Goal: Information Seeking & Learning: Learn about a topic

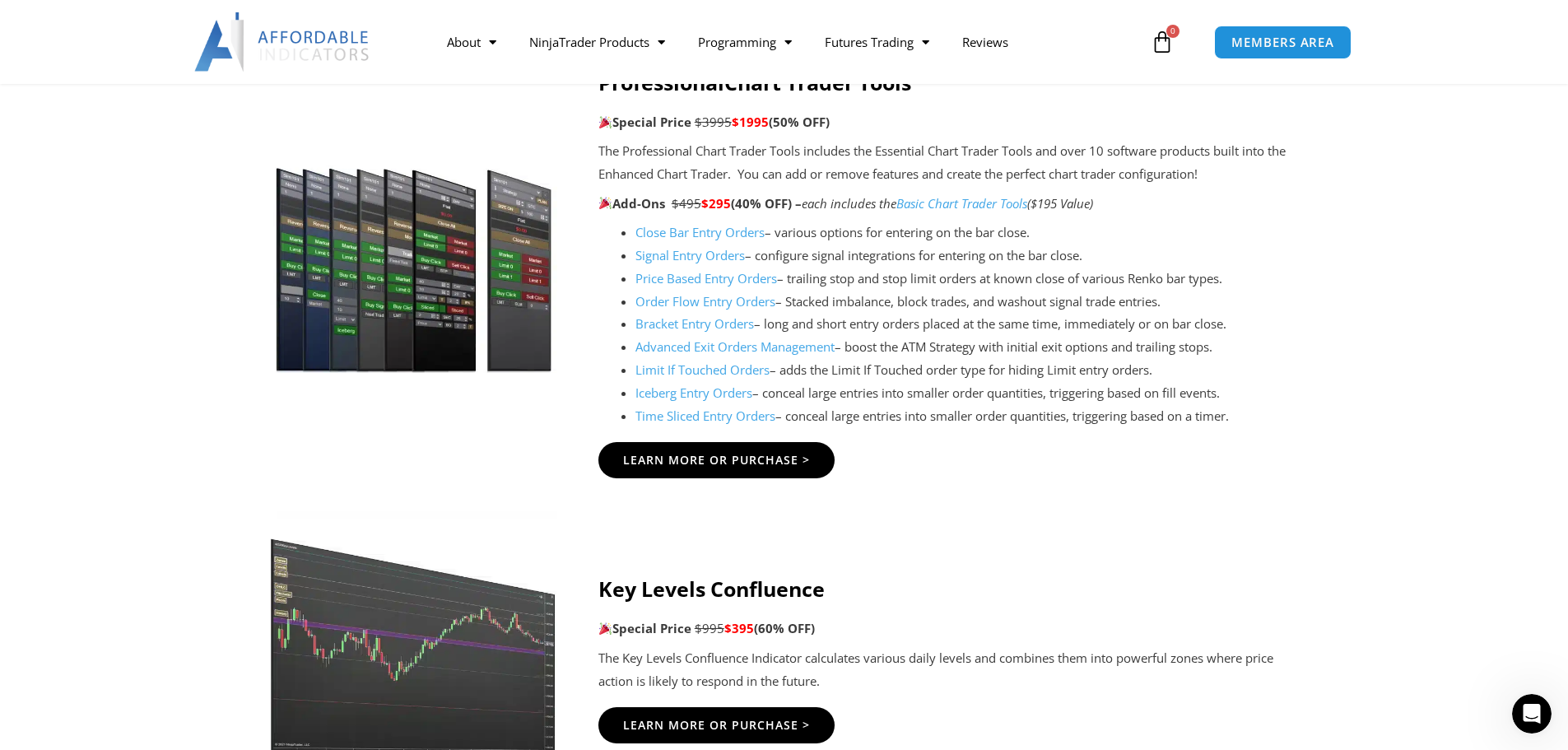
scroll to position [1728, 0]
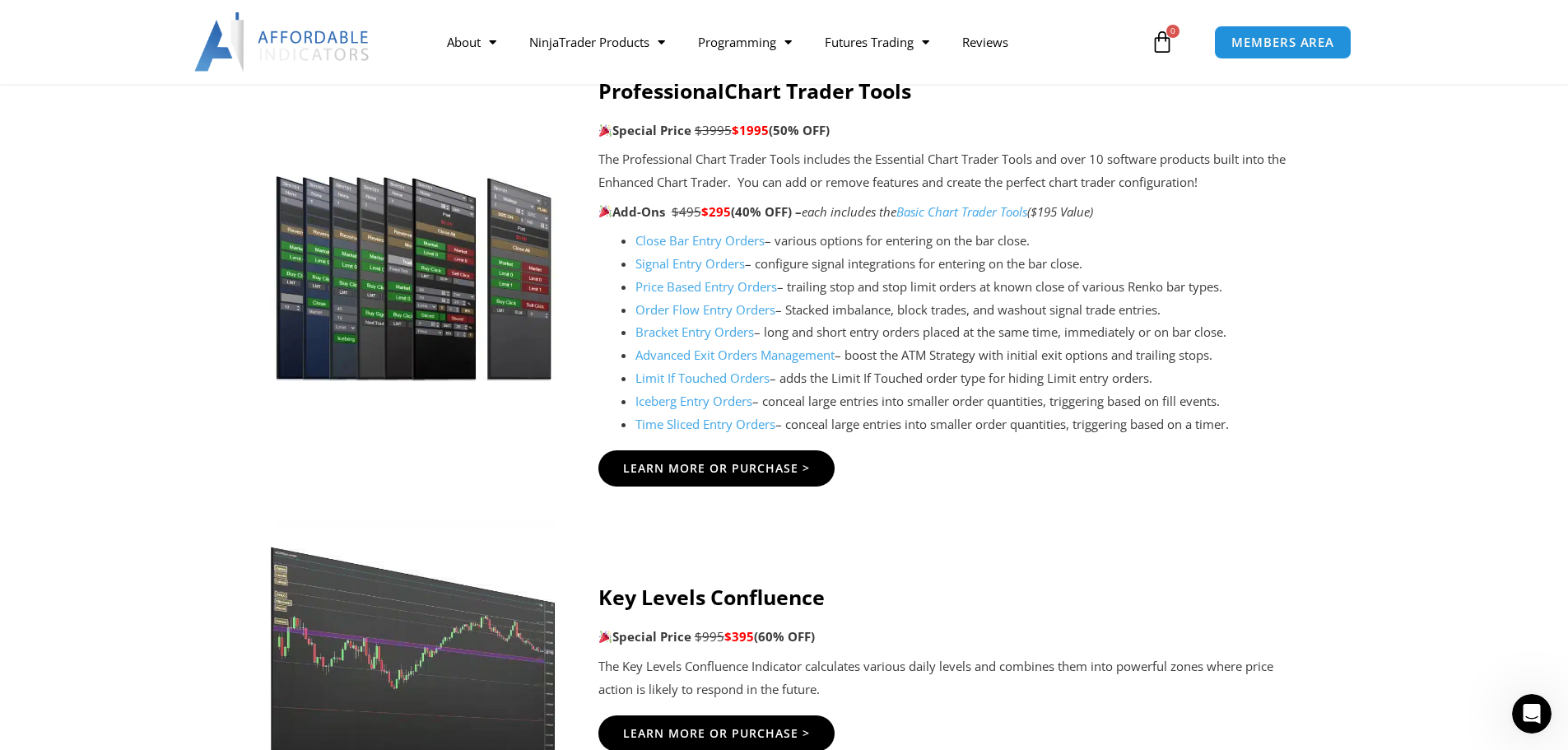
click at [743, 376] on link "Limit If Touched Orders" at bounding box center [702, 378] width 134 height 16
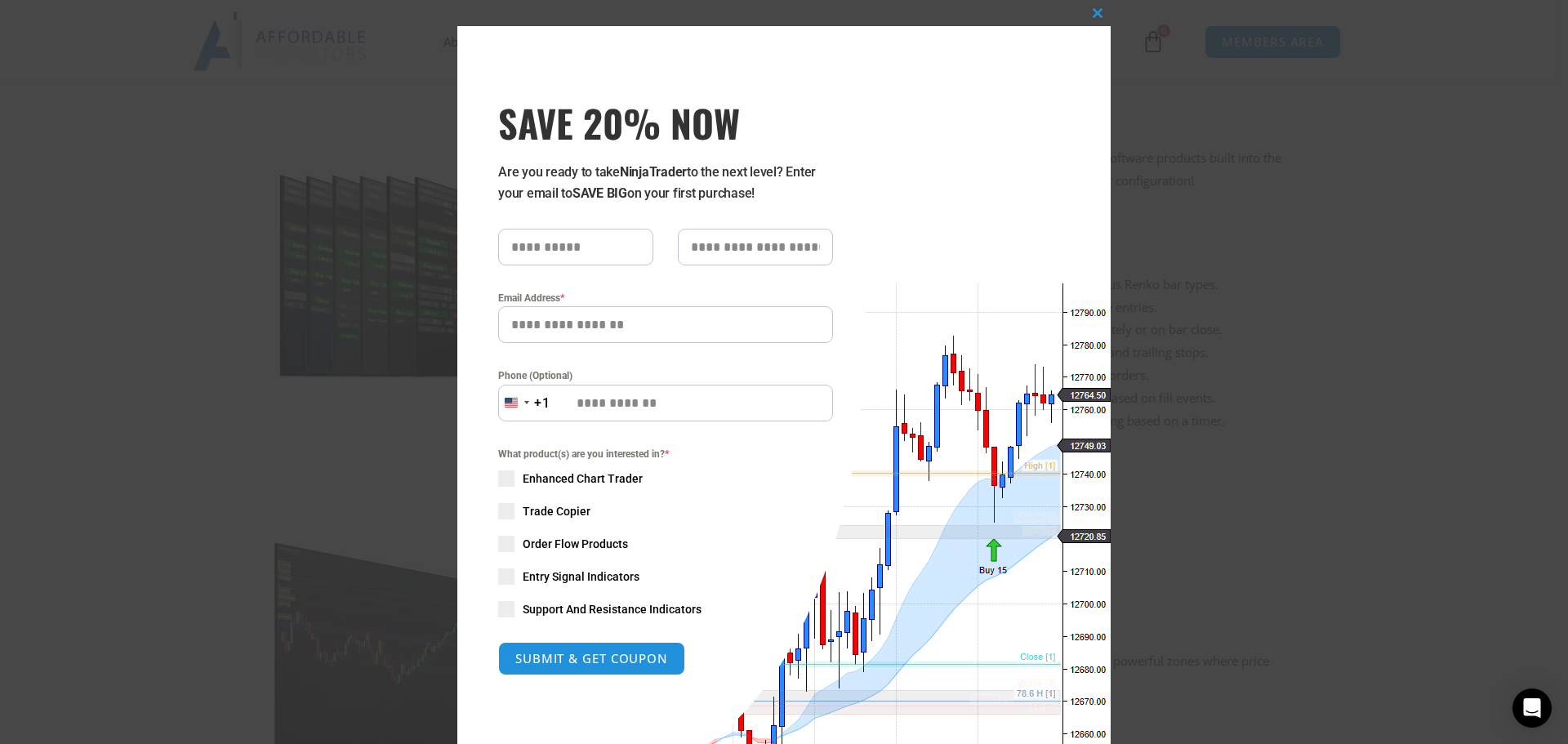
click at [499, 479] on span at bounding box center [507, 479] width 16 height 16
click at [499, 476] on span at bounding box center [507, 479] width 16 height 16
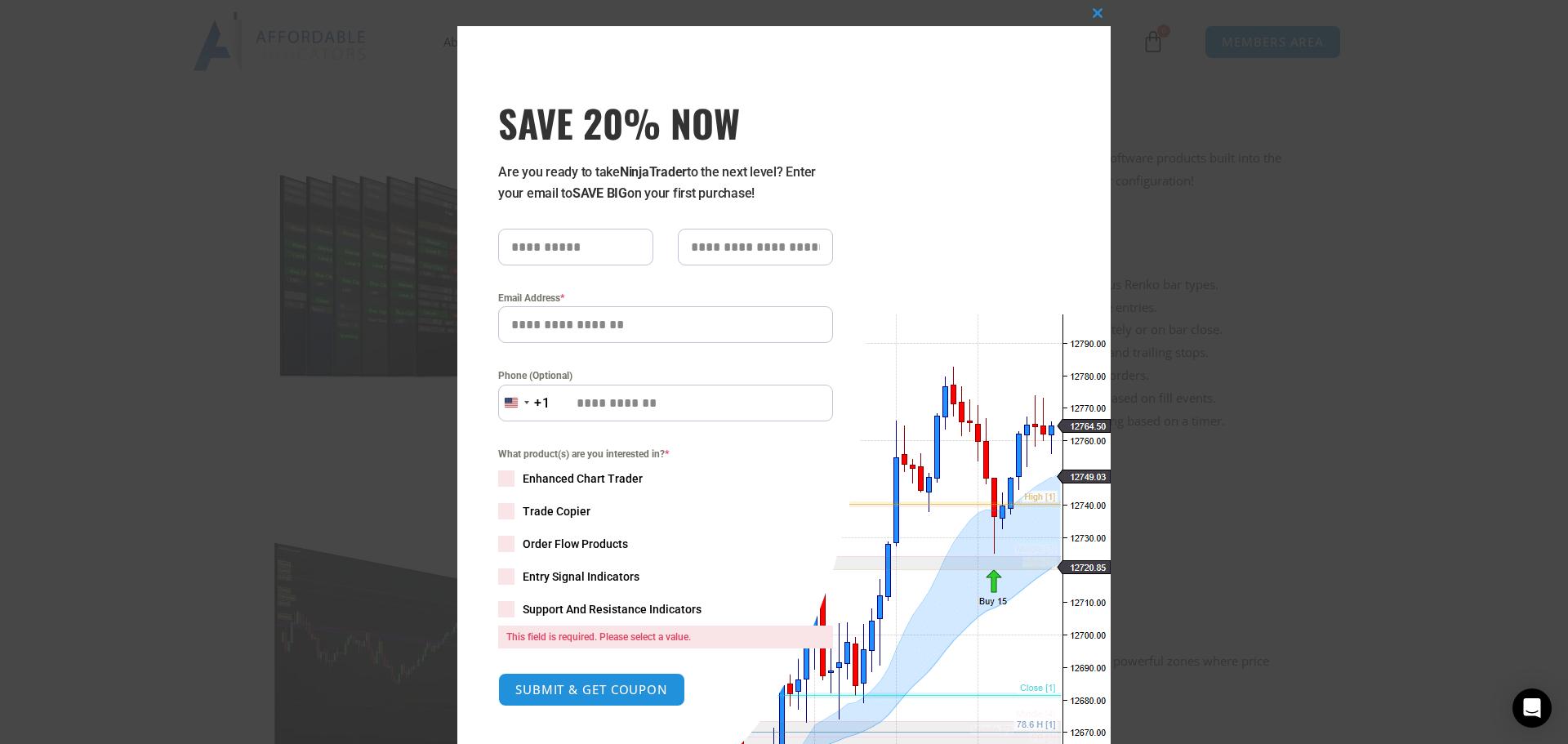
click at [1380, 432] on div "Close this module SAVE 20% NOW Are you ready to take NinjaTrader to the next le…" at bounding box center [784, 372] width 1568 height 744
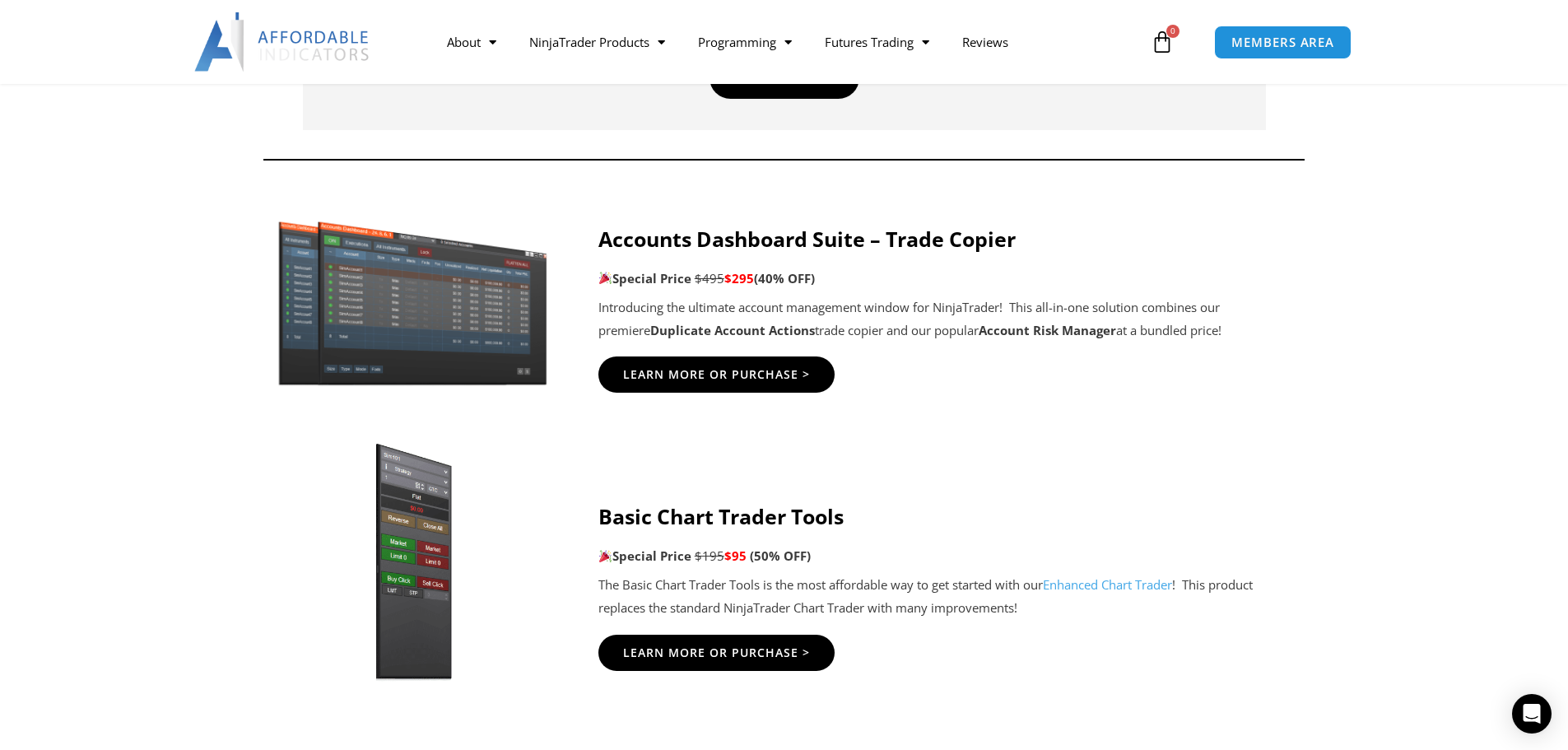
scroll to position [1152, 0]
